Goal: Transaction & Acquisition: Purchase product/service

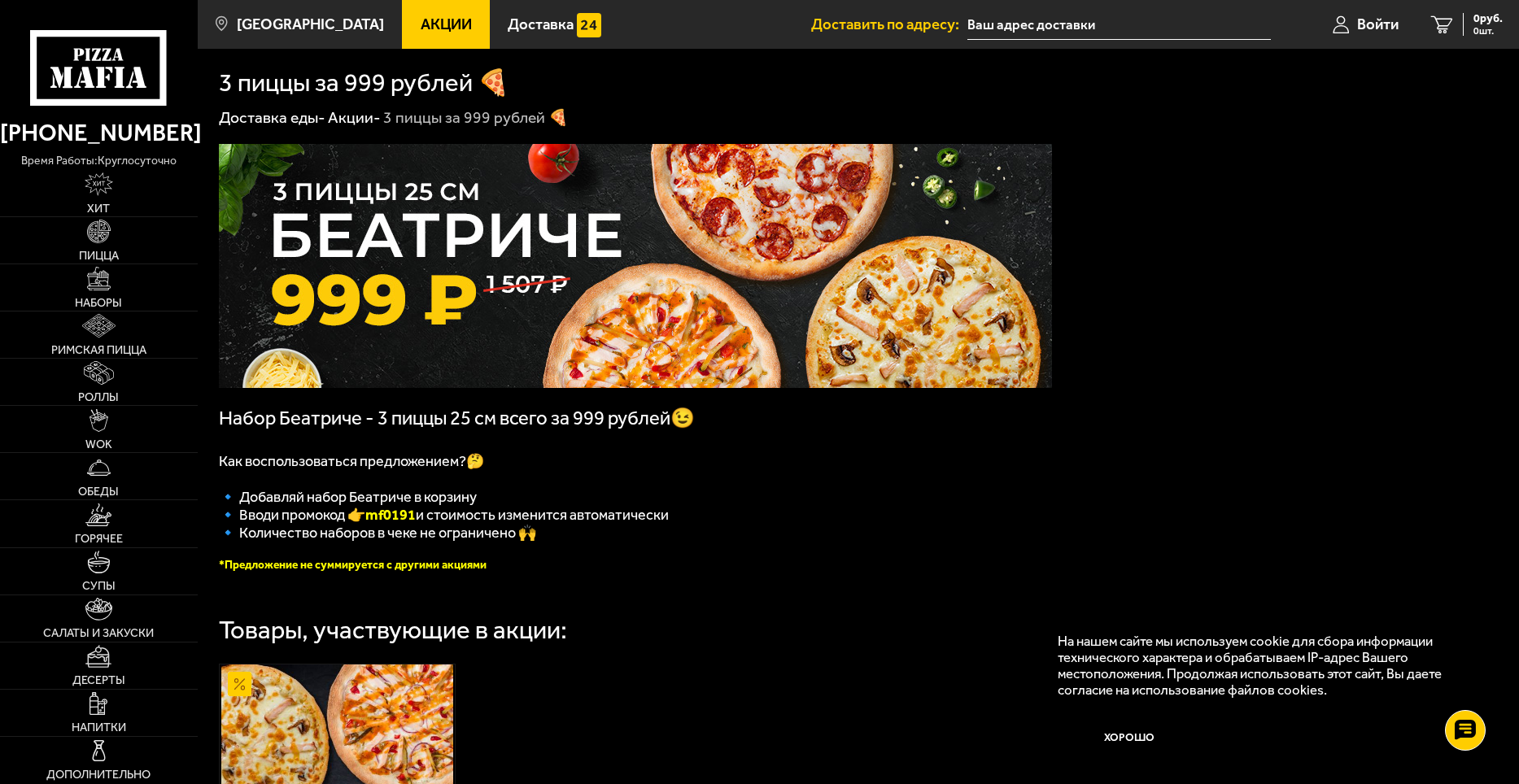
click at [1003, 25] on input "text" at bounding box center [1119, 25] width 303 height 30
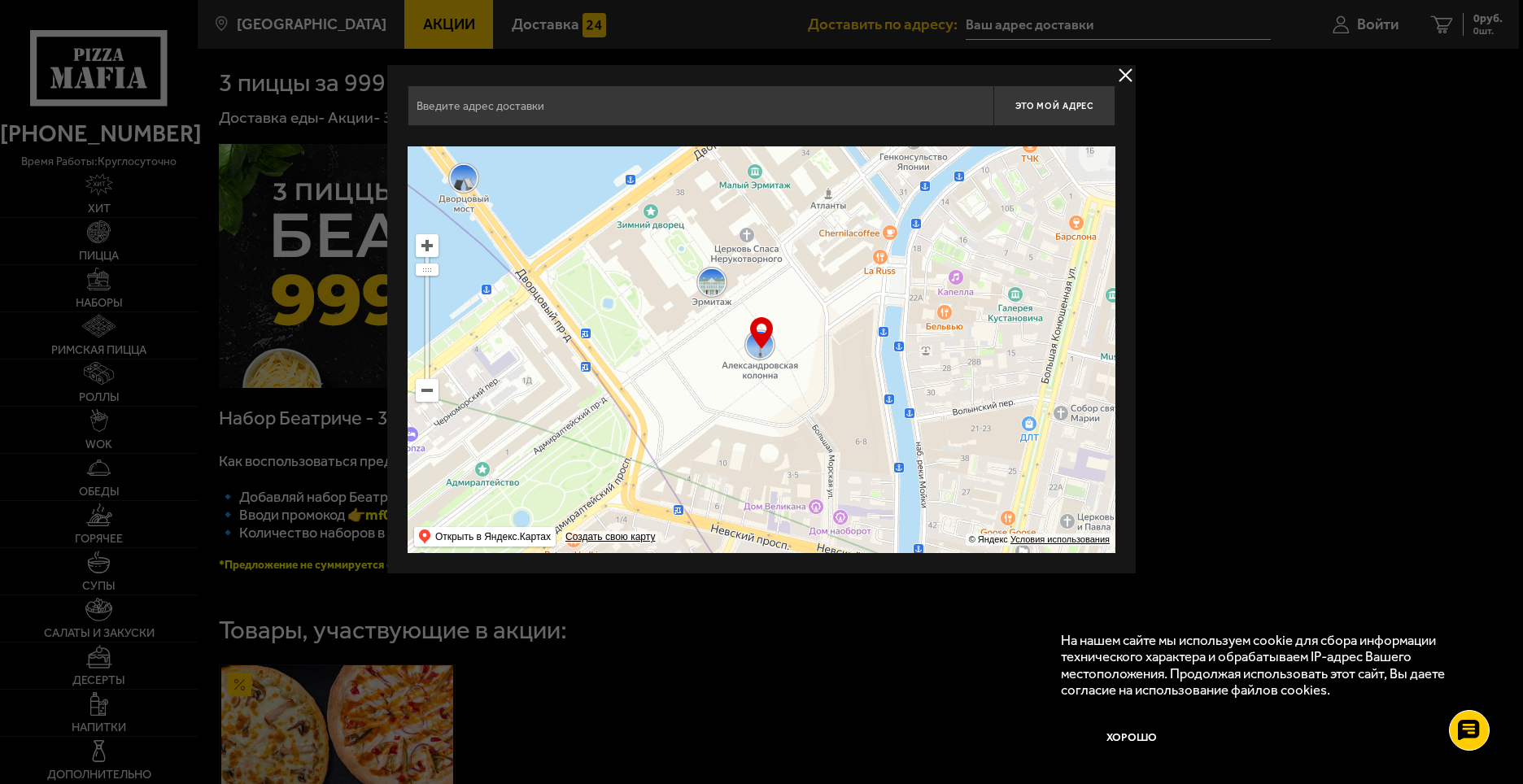
click at [658, 123] on input "text" at bounding box center [700, 105] width 586 height 41
type input """
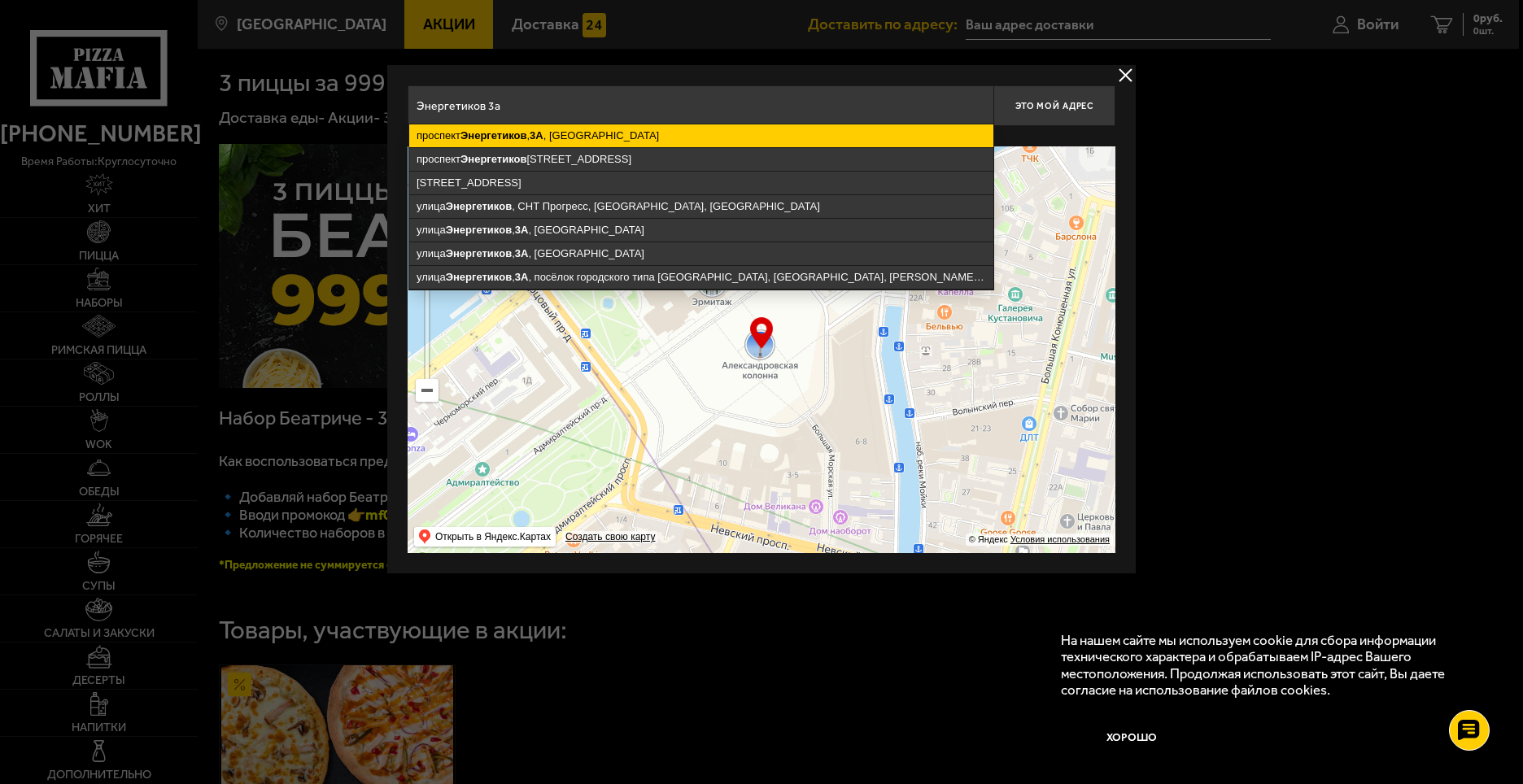
click at [636, 136] on ymaps "[STREET_ADDRESS]" at bounding box center [701, 136] width 584 height 23
type input "[STREET_ADDRESS]"
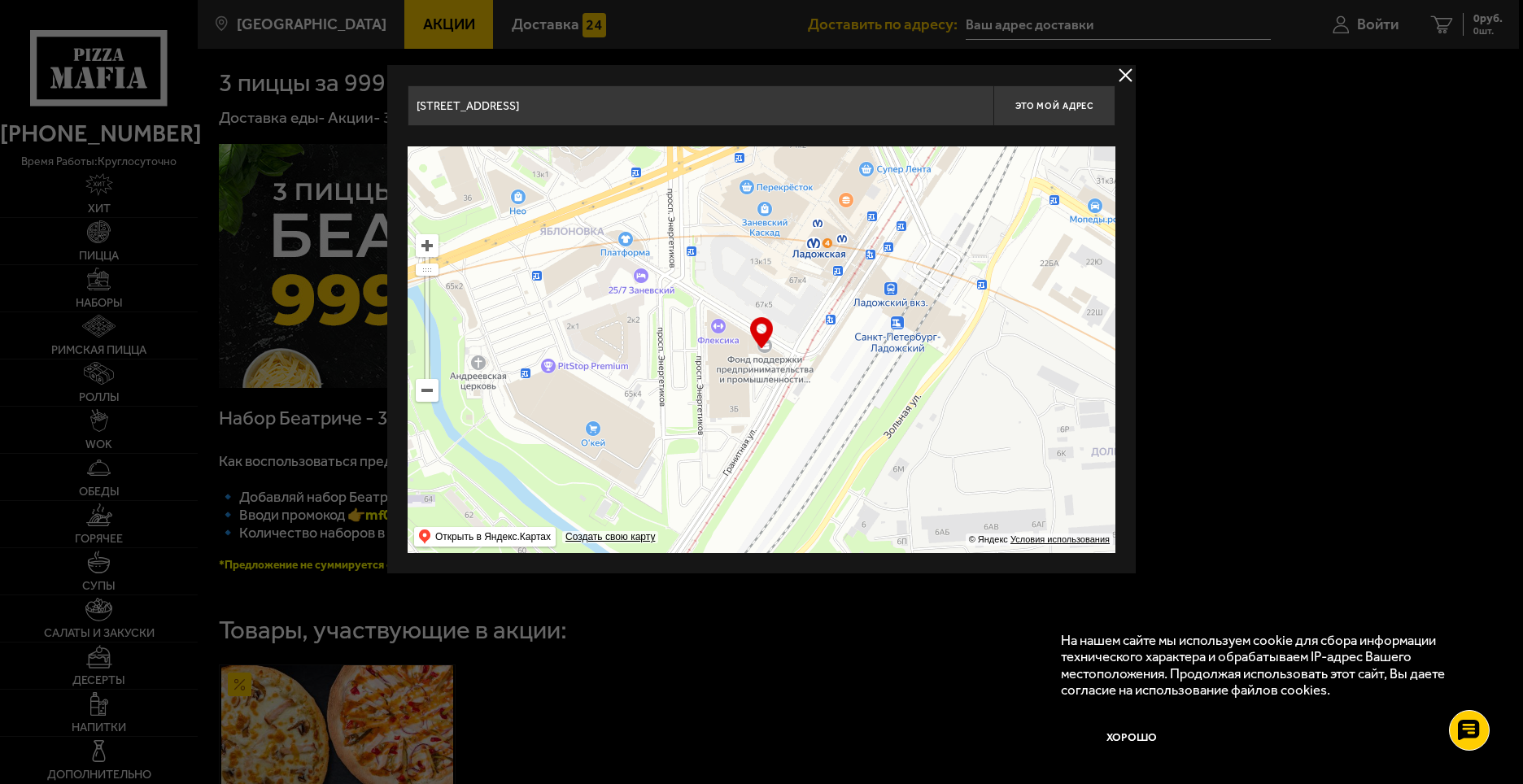
click at [759, 337] on div "… © Яндекс Условия использования Открыть в Яндекс.Картах Создать свою карту" at bounding box center [761, 349] width 708 height 406
click at [1045, 113] on button "Это мой адрес" at bounding box center [1054, 105] width 122 height 41
type input "[STREET_ADDRESS]"
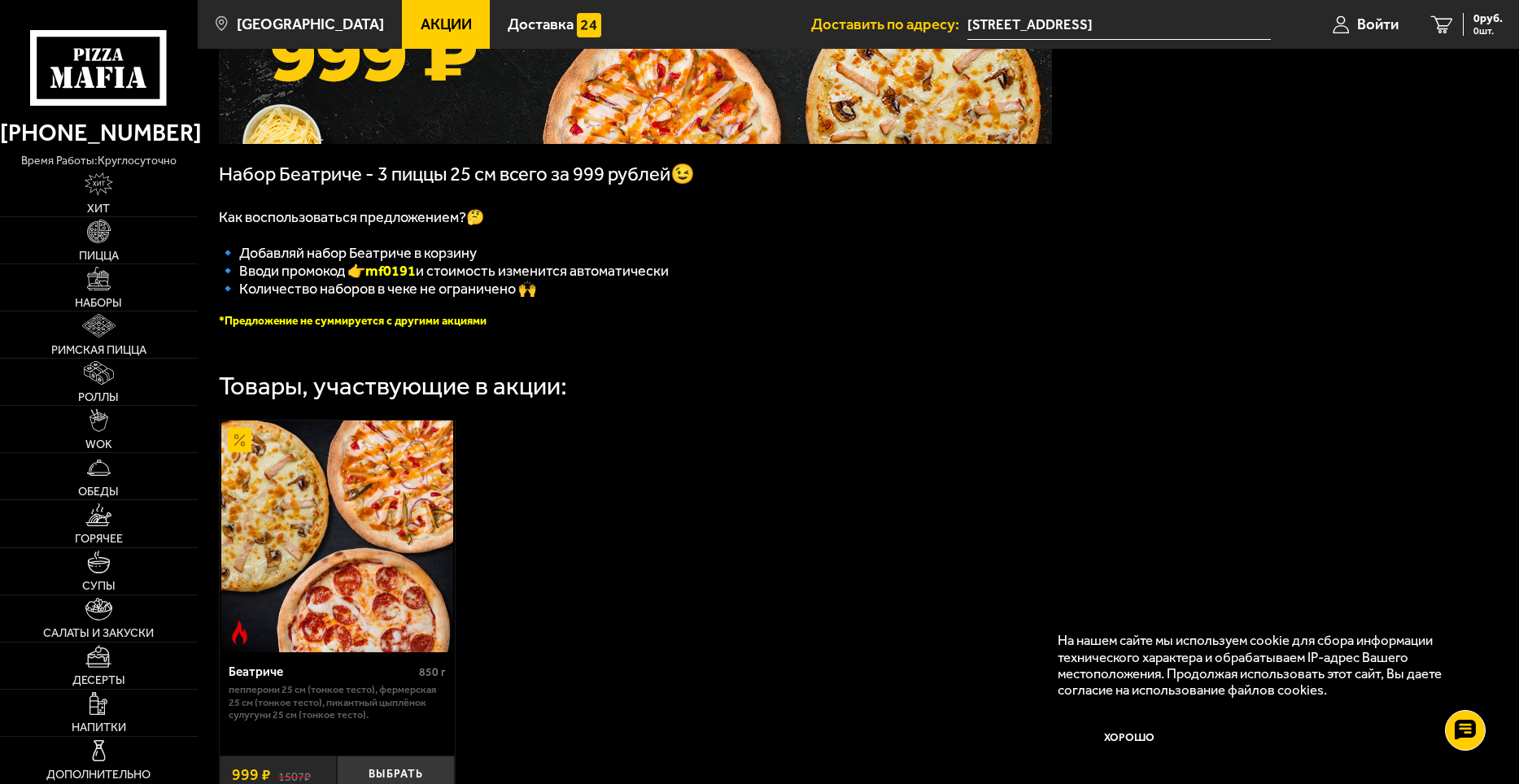
scroll to position [325, 0]
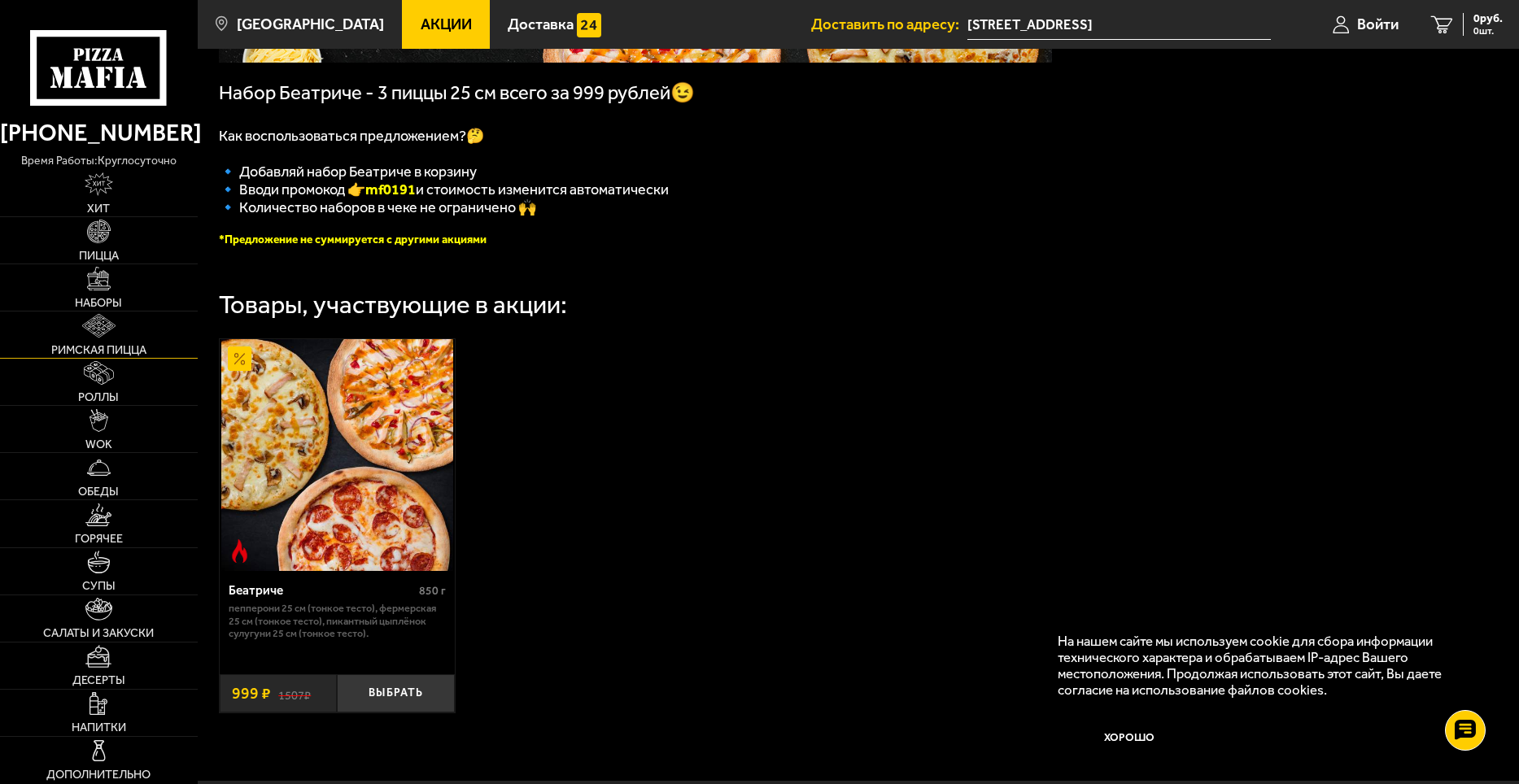
click at [108, 332] on img at bounding box center [98, 325] width 34 height 24
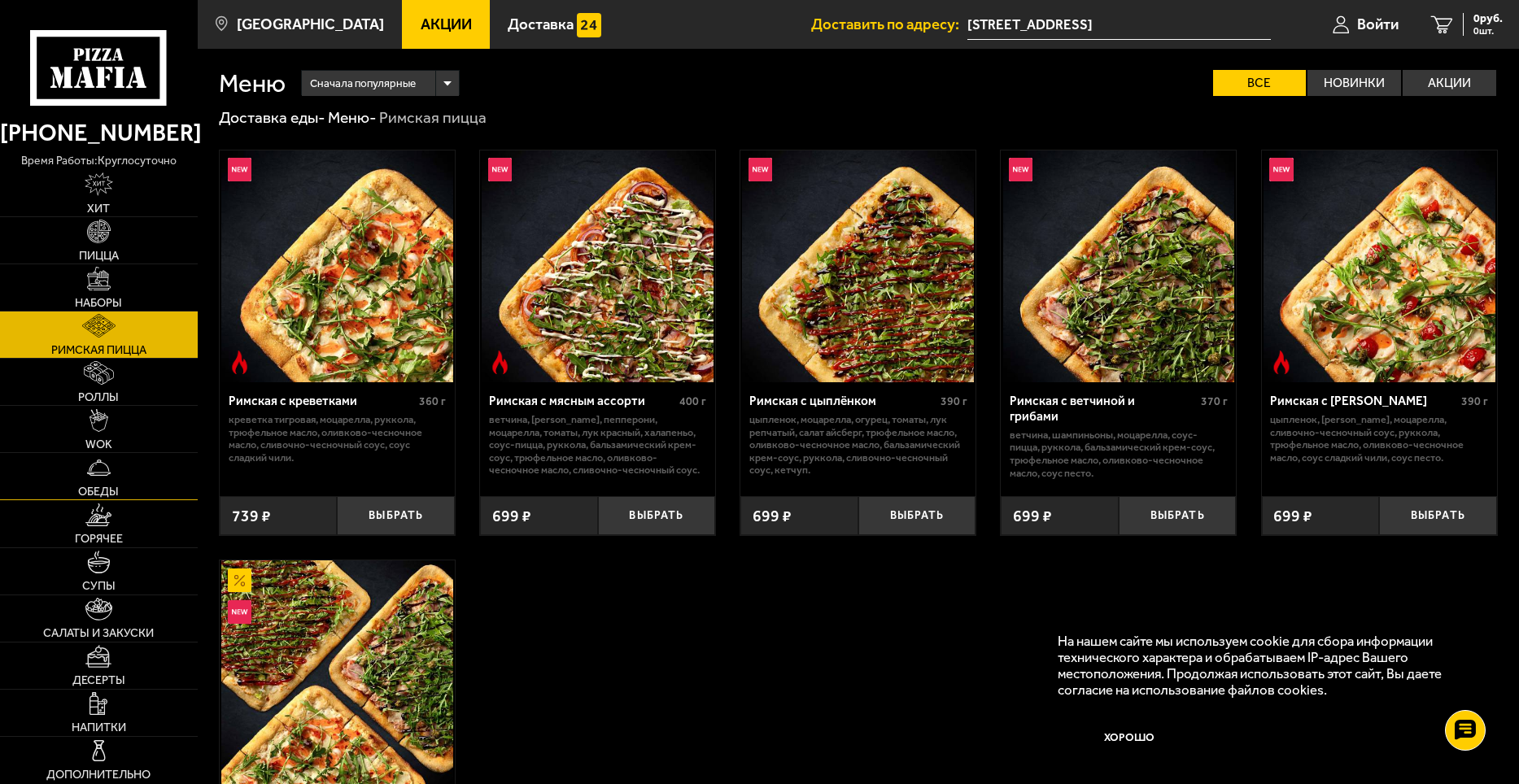
click at [142, 477] on link "Обеды" at bounding box center [99, 476] width 198 height 47
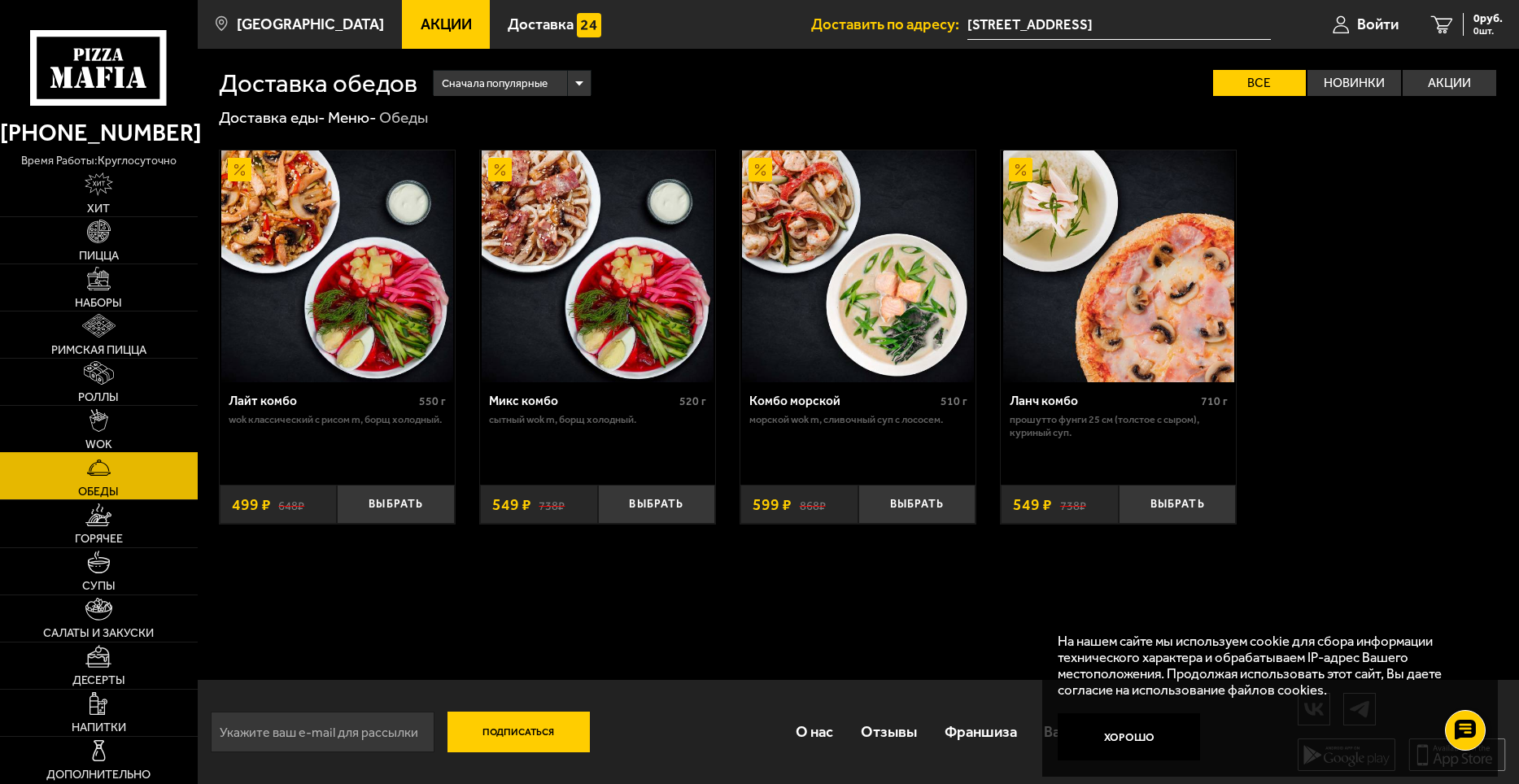
click at [82, 437] on link "WOK" at bounding box center [99, 428] width 198 height 47
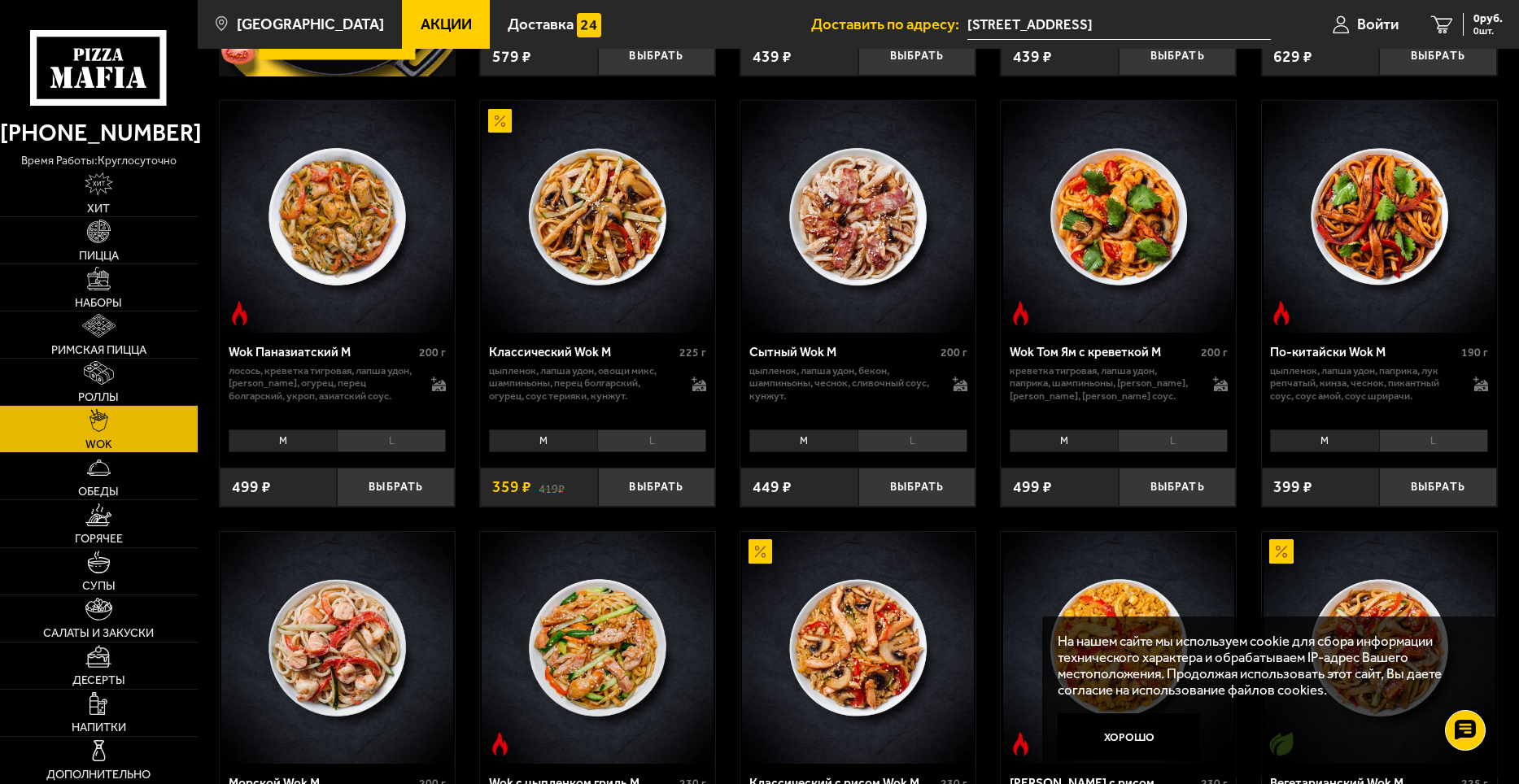
scroll to position [406, 0]
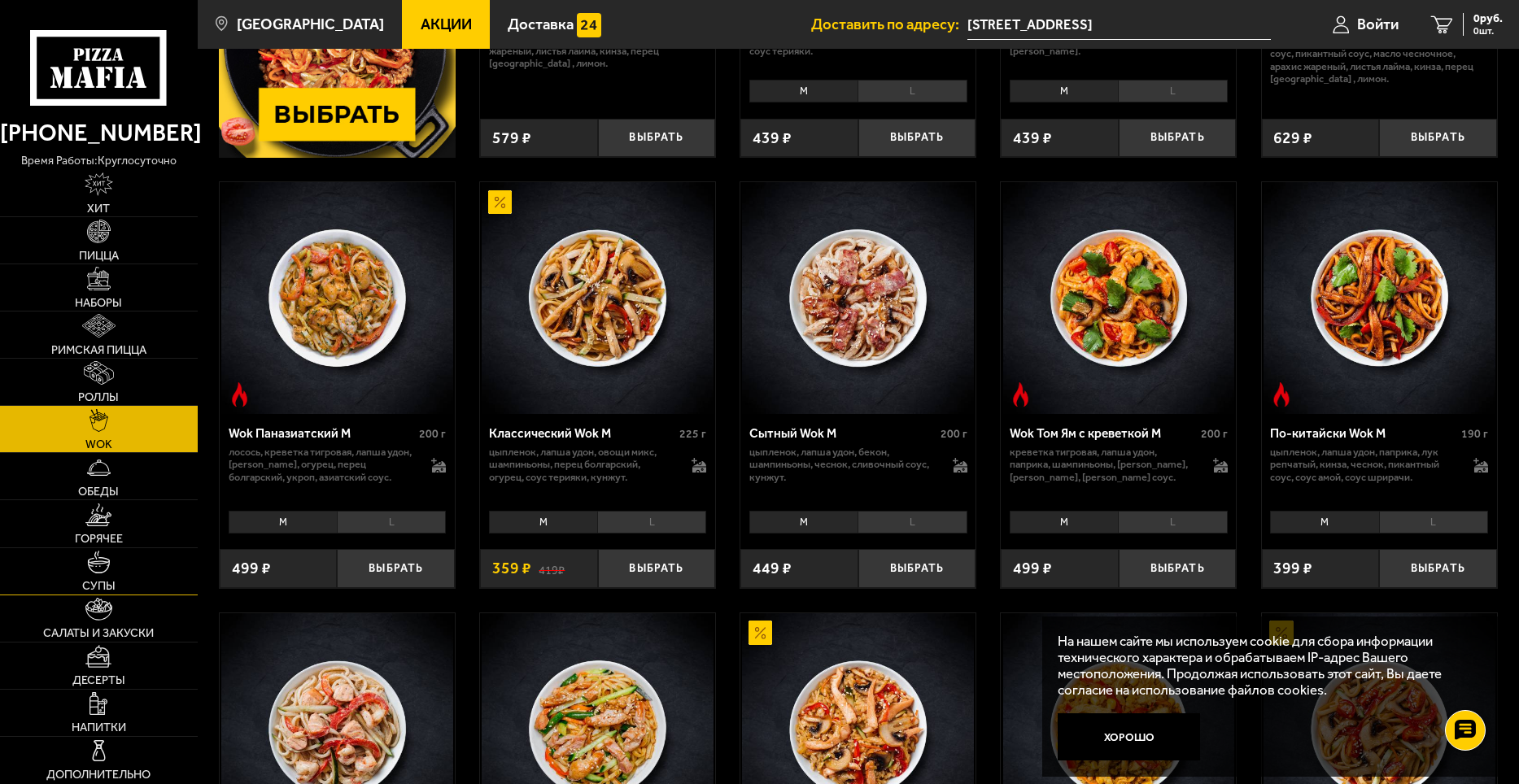
click at [96, 565] on img at bounding box center [98, 562] width 24 height 24
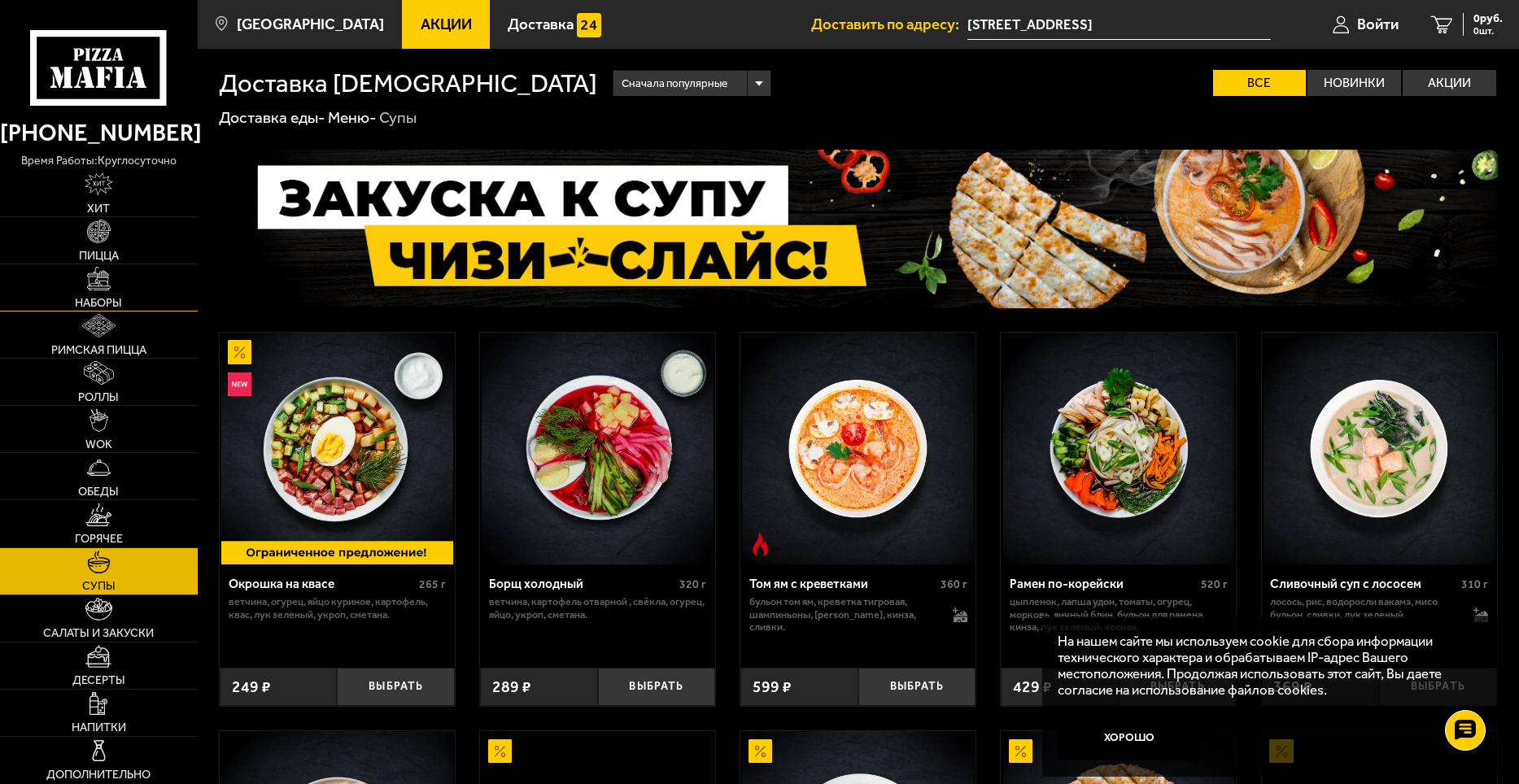
click at [68, 285] on link "Наборы" at bounding box center [99, 287] width 198 height 47
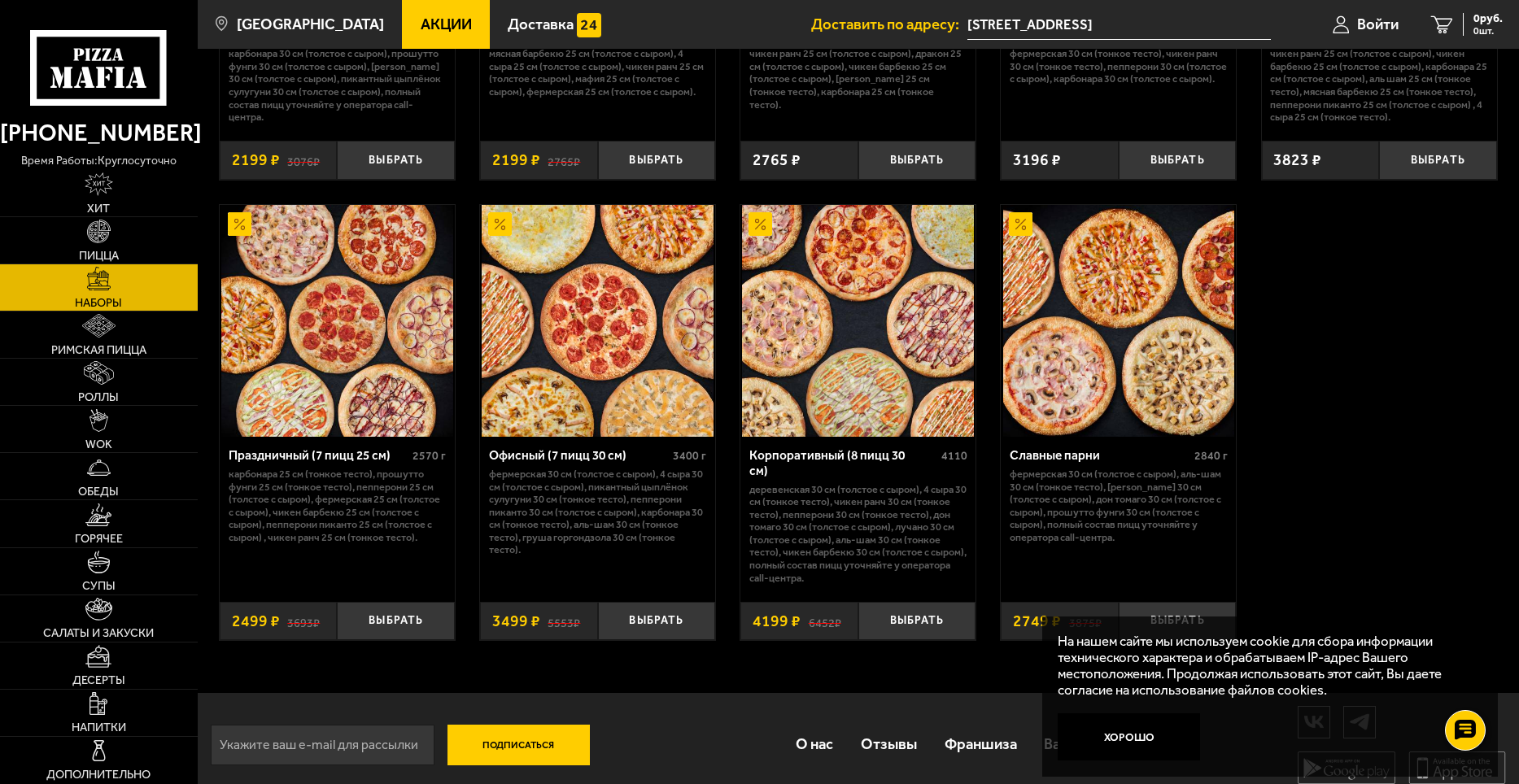
scroll to position [2393, 0]
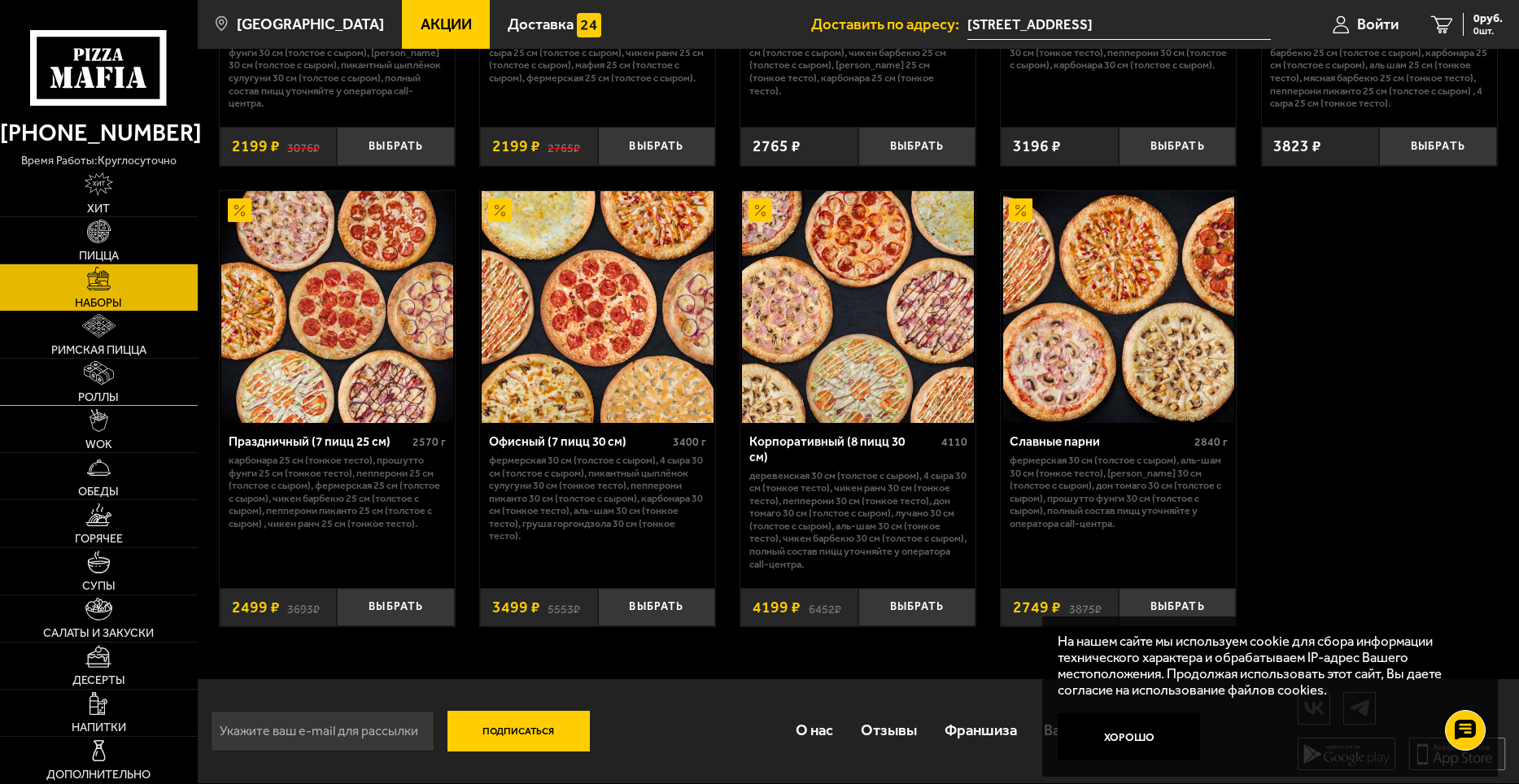
click at [99, 374] on img at bounding box center [98, 373] width 30 height 24
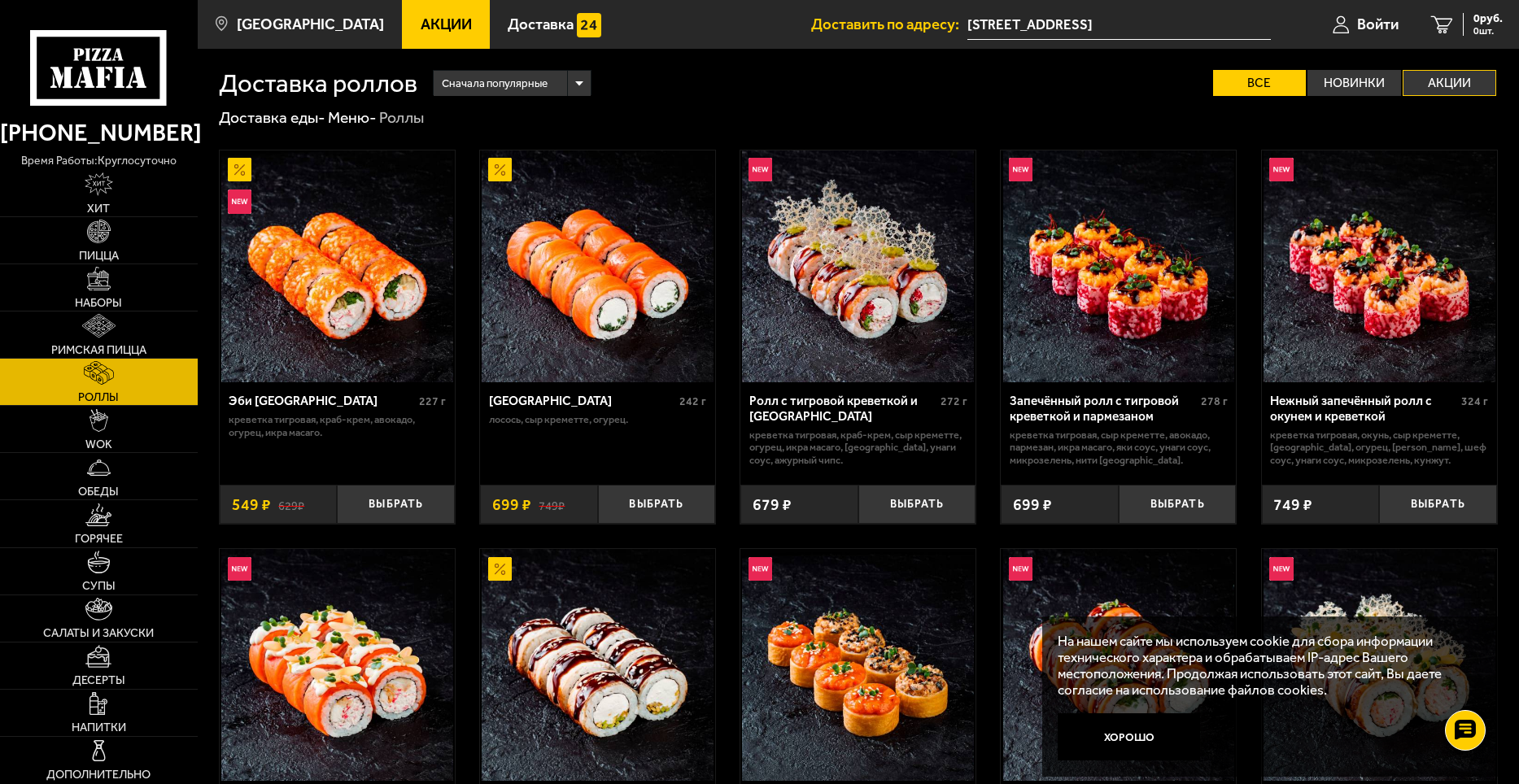
click at [1445, 85] on label "Акции" at bounding box center [1449, 83] width 93 height 26
click at [0, 0] on input "Акции" at bounding box center [0, 0] width 0 height 0
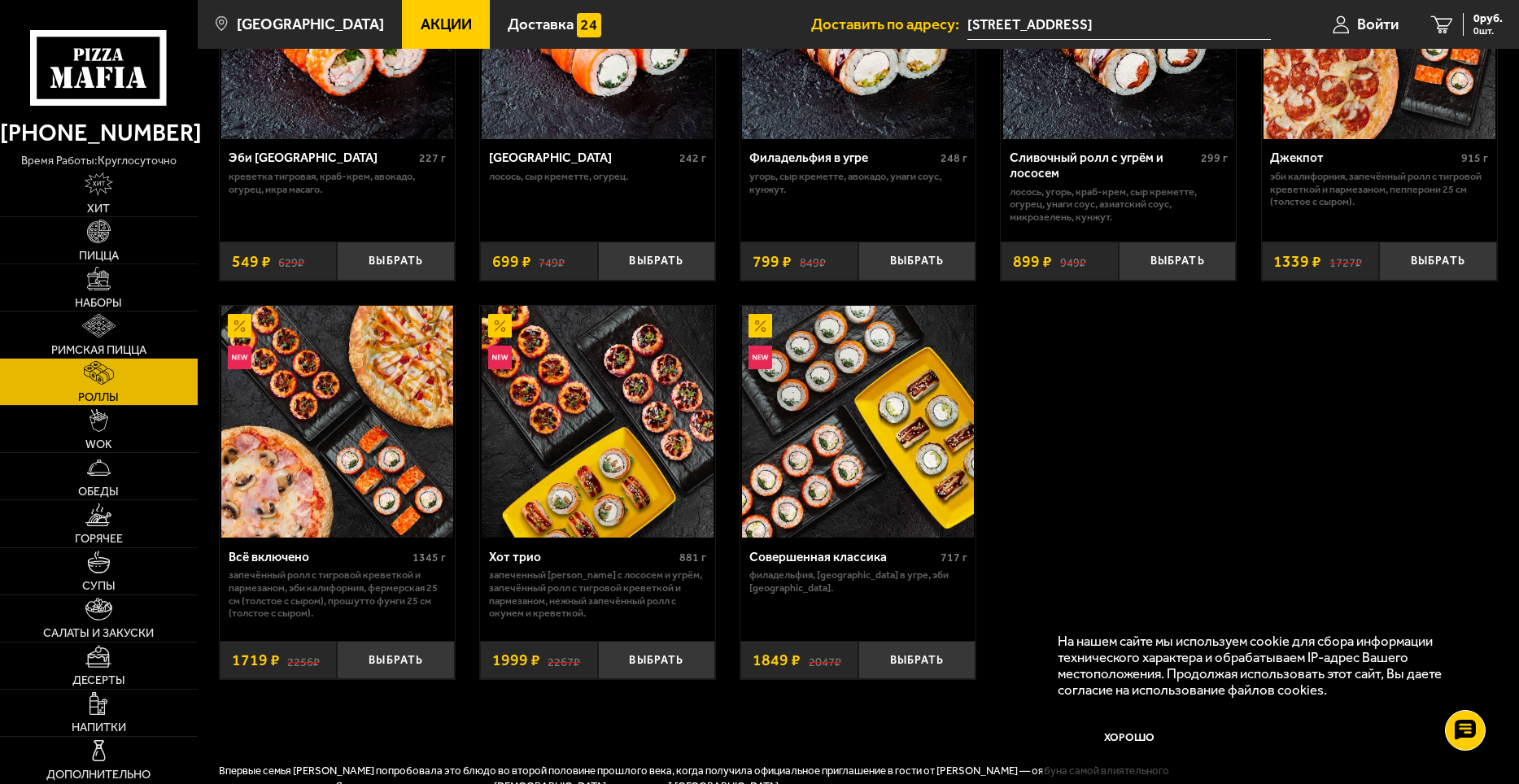
scroll to position [244, 0]
drag, startPoint x: 1514, startPoint y: 351, endPoint x: 1510, endPoint y: 480, distance: 129.1
click at [1518, 497] on html "[PHONE_NUMBER] время работы: круглосуточно [PERSON_NAME] Наборы Римская пицца Р…" at bounding box center [759, 692] width 1519 height 1871
